Goal: Task Accomplishment & Management: Manage account settings

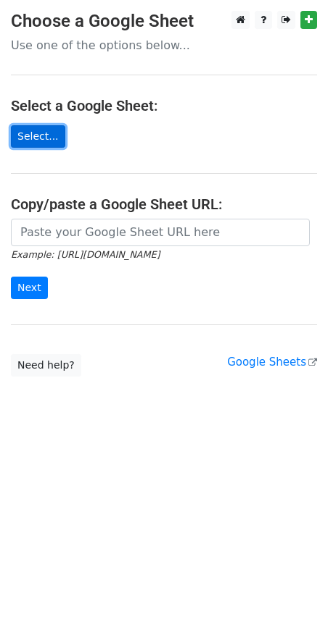
click at [27, 133] on link "Select..." at bounding box center [38, 136] width 54 height 22
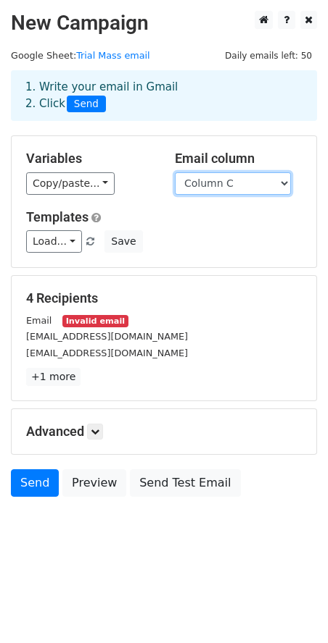
click at [261, 185] on select "Column A Column B Column C" at bounding box center [233, 183] width 116 height 22
click at [175, 172] on select "Column A Column B Column C" at bounding box center [233, 183] width 116 height 22
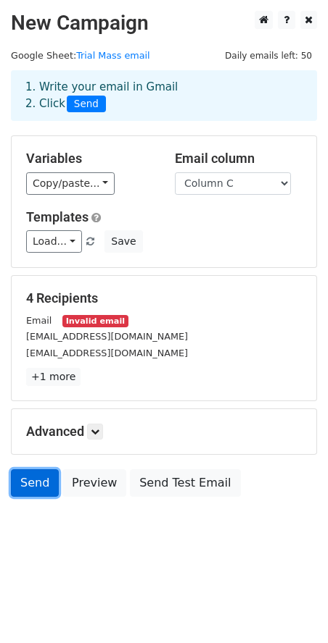
click at [29, 484] on link "Send" at bounding box center [35, 484] width 48 height 28
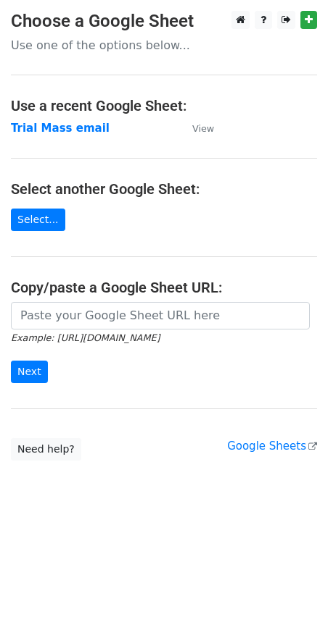
drag, startPoint x: 88, startPoint y: 119, endPoint x: 96, endPoint y: 118, distance: 7.3
click at [89, 118] on main "Choose a Google Sheet Use one of the options below... Use a recent Google Sheet…" at bounding box center [164, 236] width 328 height 450
click at [27, 234] on main "Choose a Google Sheet Use one of the options below... Use a recent Google Sheet…" at bounding box center [164, 236] width 328 height 450
click at [28, 215] on link "Select..." at bounding box center [38, 220] width 54 height 22
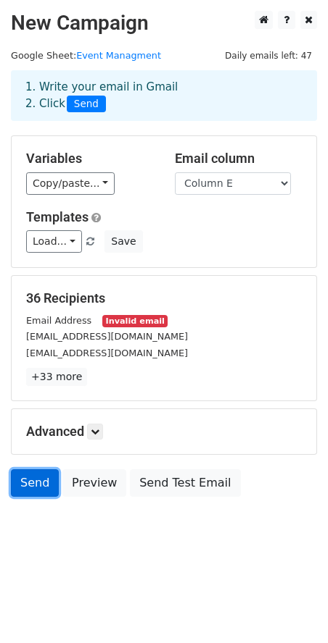
click at [22, 480] on link "Send" at bounding box center [35, 484] width 48 height 28
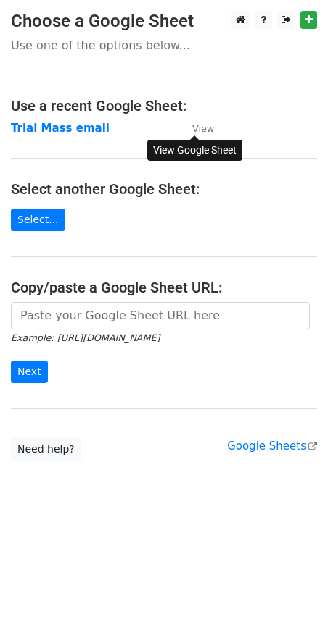
click at [191, 131] on link "View" at bounding box center [196, 128] width 36 height 13
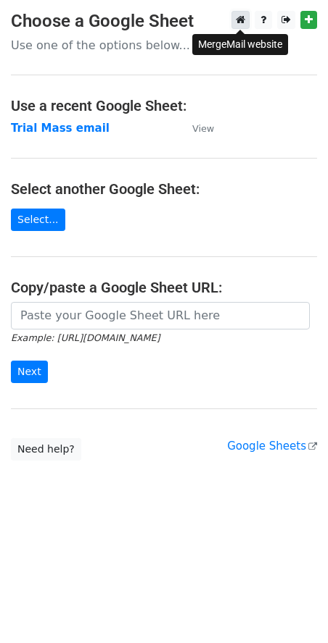
click at [246, 18] on link at bounding box center [240, 20] width 18 height 18
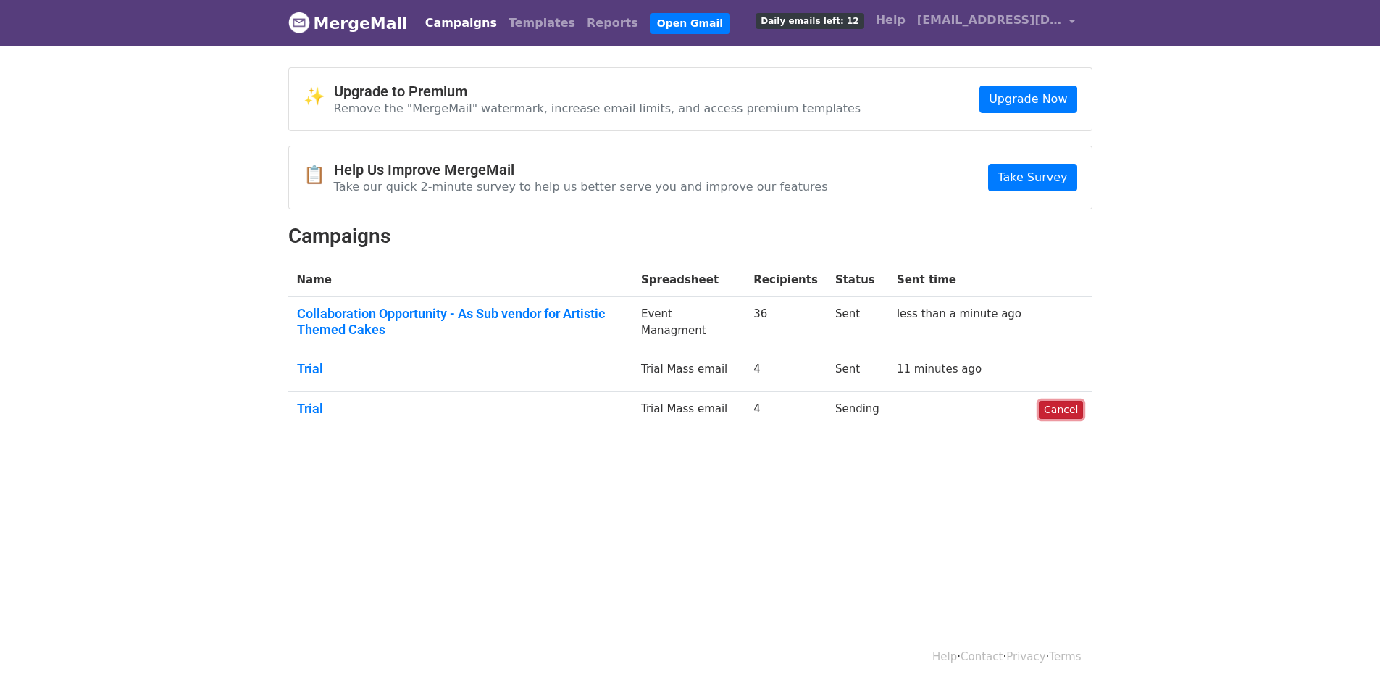
click at [1069, 406] on link "Cancel" at bounding box center [1061, 410] width 44 height 18
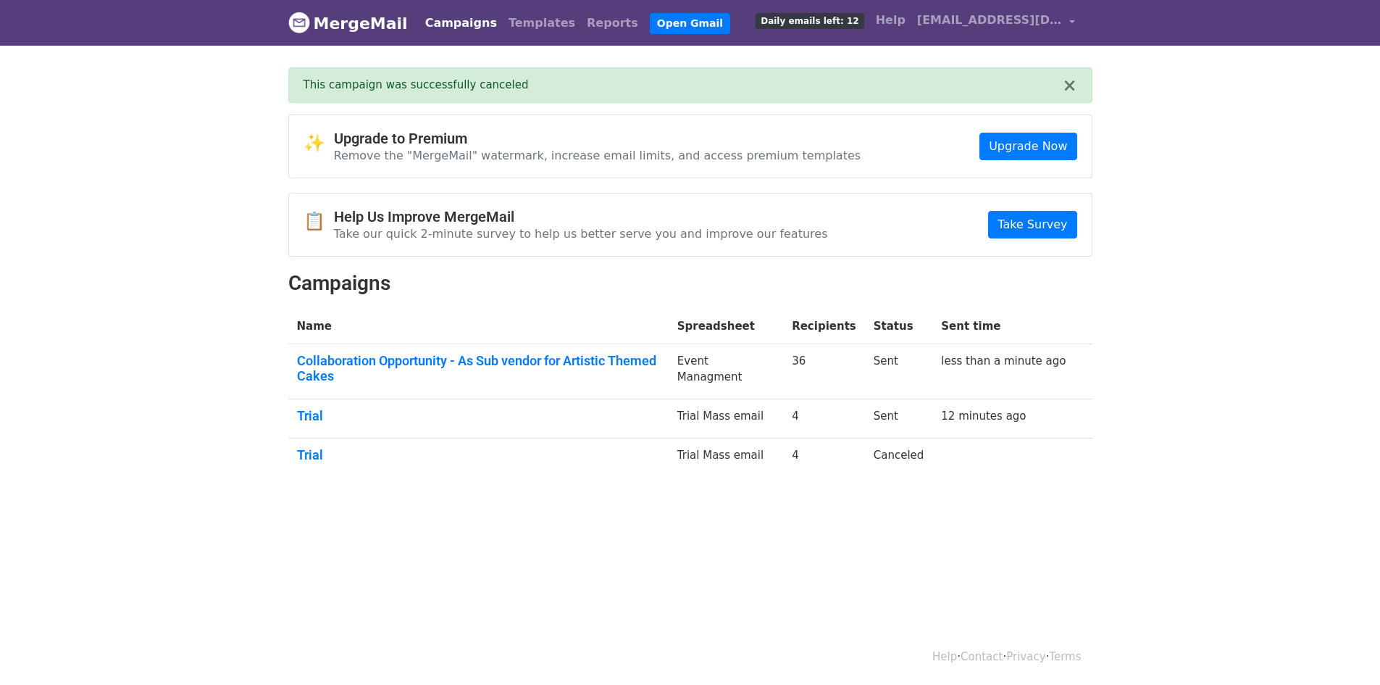
click at [620, 104] on main "× This campaign was successfully canceled ✨ Upgrade to Premium Remove the "Merg…" at bounding box center [691, 278] width 826 height 422
